Goal: Check status: Check status

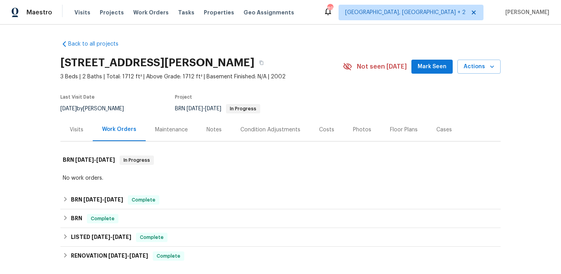
scroll to position [63, 0]
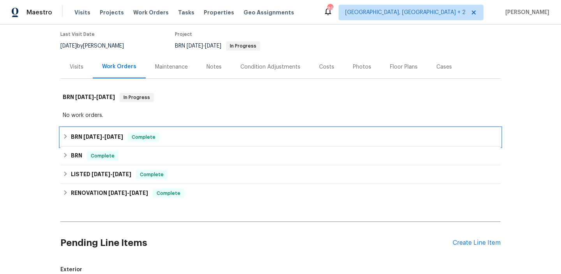
click at [97, 139] on h6 "BRN [DATE] - [DATE]" at bounding box center [97, 136] width 52 height 9
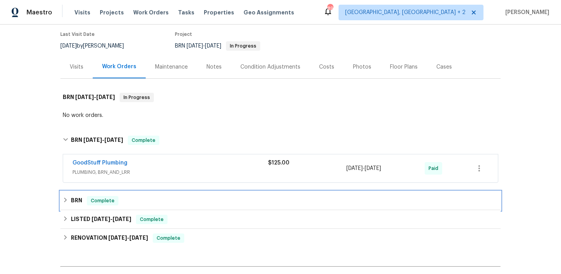
click at [99, 192] on div "BRN Complete" at bounding box center [280, 200] width 440 height 19
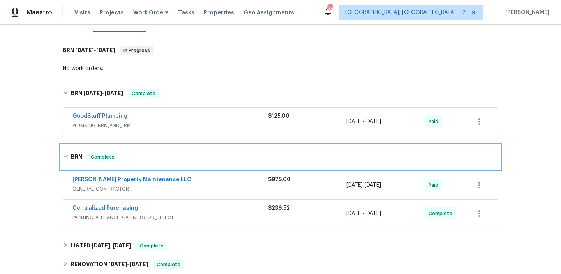
scroll to position [166, 0]
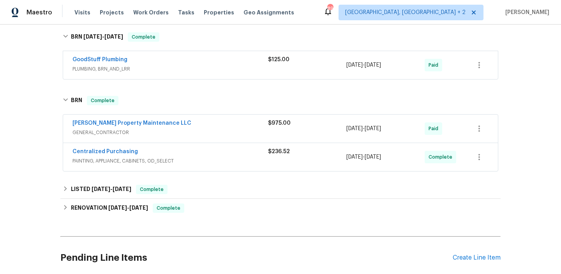
click at [207, 152] on div "Centralized Purchasing" at bounding box center [170, 152] width 196 height 9
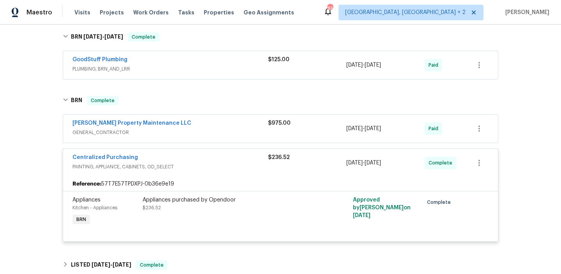
click at [189, 131] on span "GENERAL_CONTRACTOR" at bounding box center [170, 133] width 196 height 8
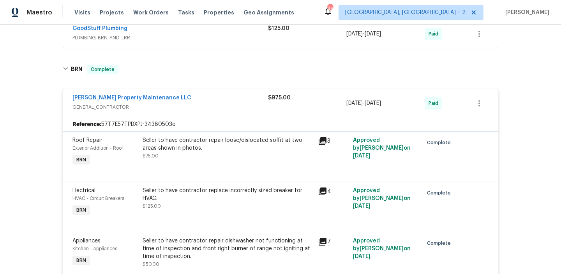
scroll to position [143, 0]
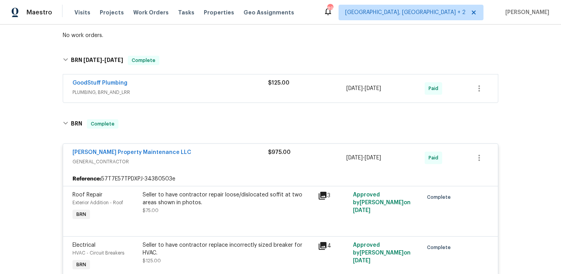
click at [142, 94] on span "PLUMBING, BRN_AND_LRR" at bounding box center [170, 92] width 196 height 8
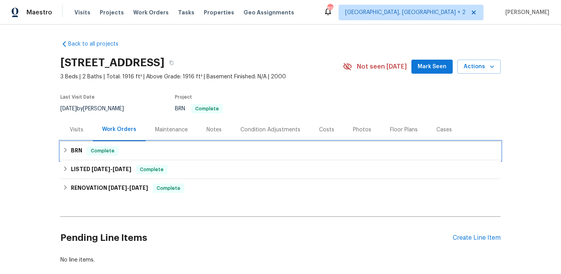
click at [78, 156] on div "BRN Complete" at bounding box center [280, 150] width 440 height 19
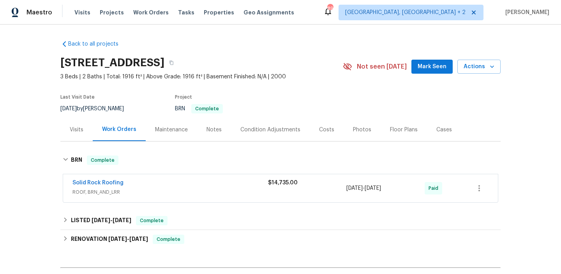
click at [164, 190] on span "ROOF, BRN_AND_LRR" at bounding box center [170, 192] width 196 height 8
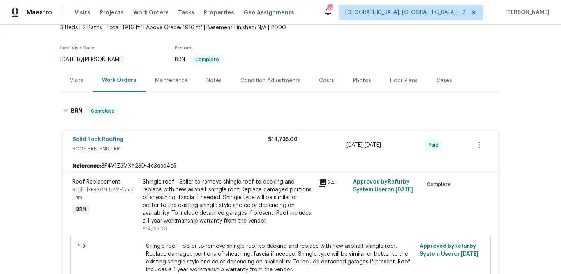
scroll to position [19, 0]
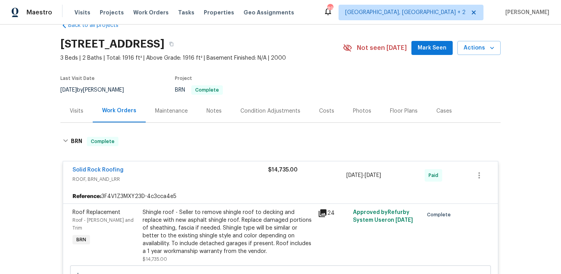
click at [108, 173] on span "Solid Rock Roofing" at bounding box center [97, 170] width 51 height 8
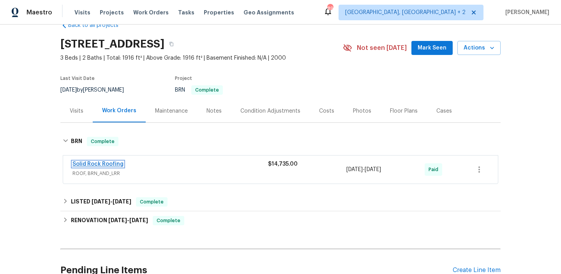
click at [95, 162] on link "Solid Rock Roofing" at bounding box center [97, 163] width 51 height 5
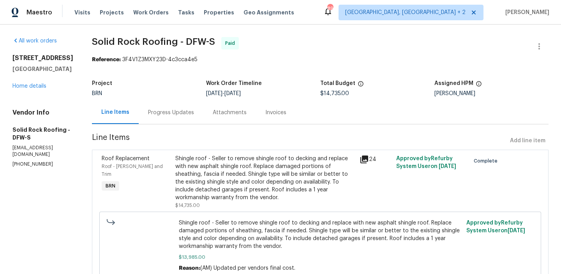
scroll to position [100, 0]
